Goal: Find specific page/section: Find specific page/section

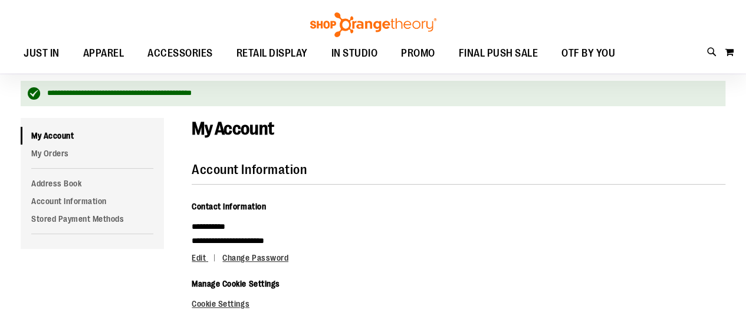
scroll to position [58, 0]
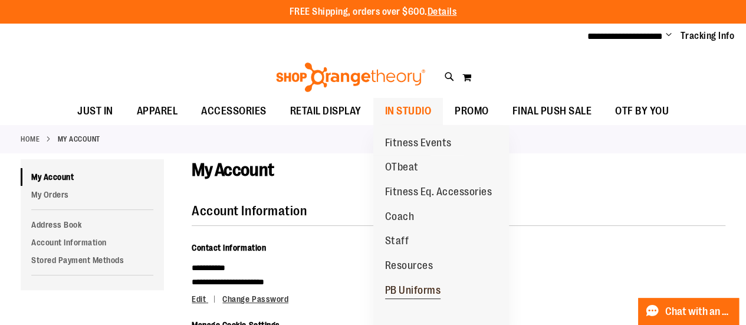
click at [422, 292] on span "PB Uniforms" at bounding box center [413, 291] width 56 height 15
